Goal: Task Accomplishment & Management: Manage account settings

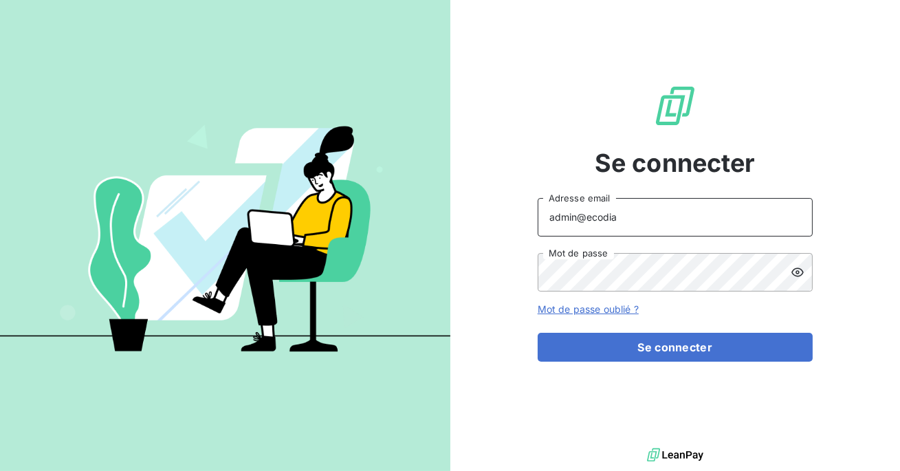
click at [656, 220] on input "admin@ecodia" at bounding box center [674, 217] width 275 height 38
type input "admin@tecnifibre"
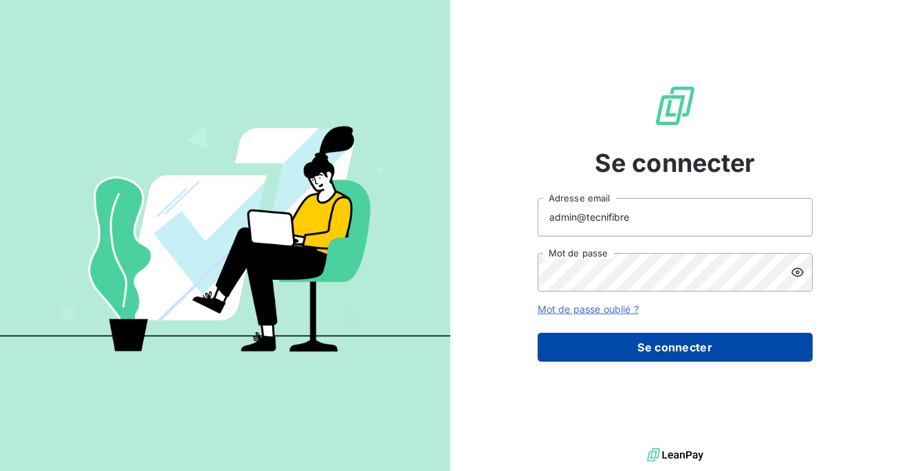
click at [656, 342] on button "Se connecter" at bounding box center [674, 347] width 275 height 29
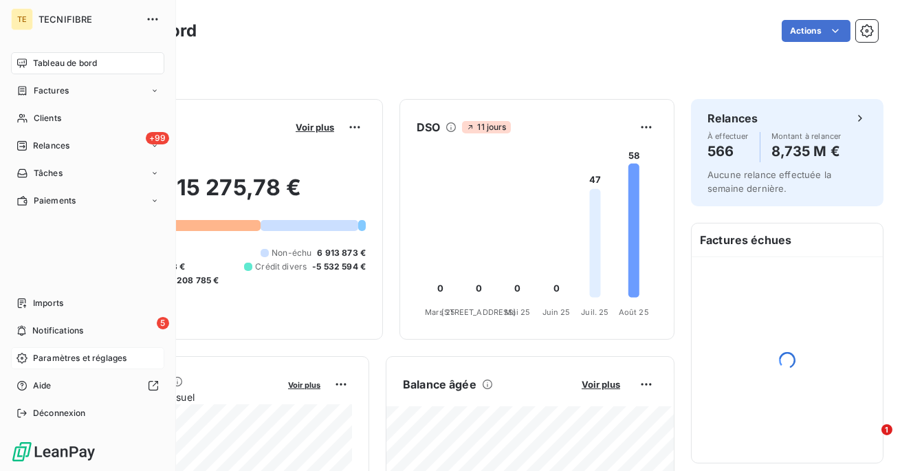
click at [63, 357] on span "Paramètres et réglages" at bounding box center [79, 358] width 93 height 12
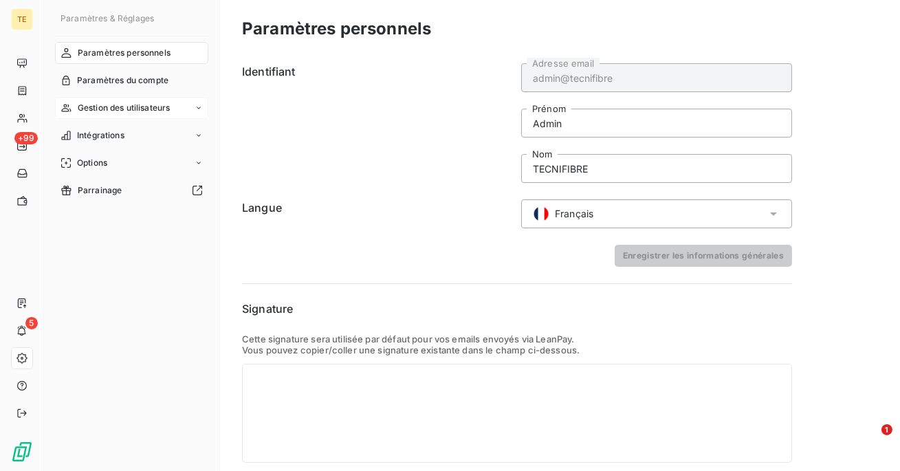
click at [87, 100] on div "Gestion des utilisateurs" at bounding box center [131, 108] width 153 height 22
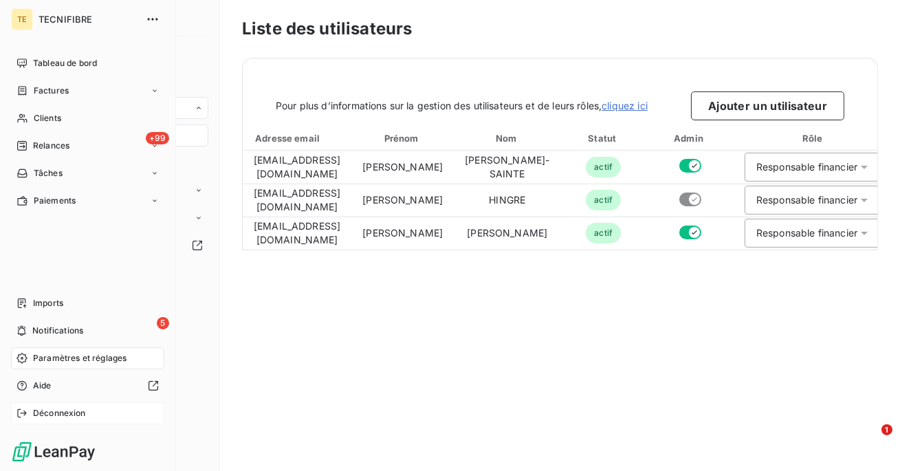
click at [26, 410] on icon at bounding box center [21, 413] width 11 height 11
